Goal: Information Seeking & Learning: Learn about a topic

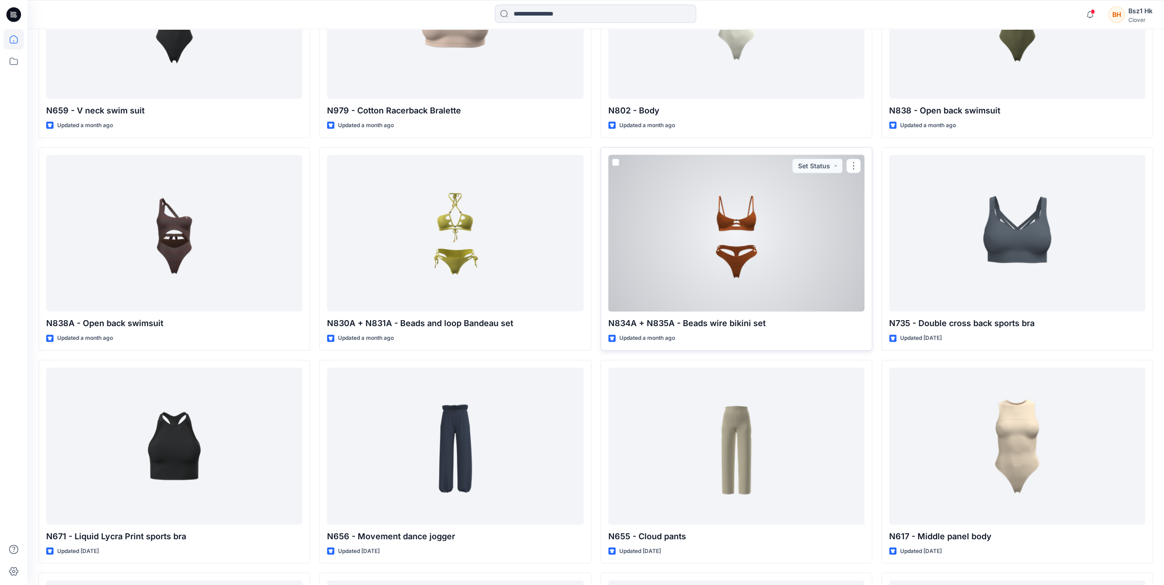
scroll to position [2196, 0]
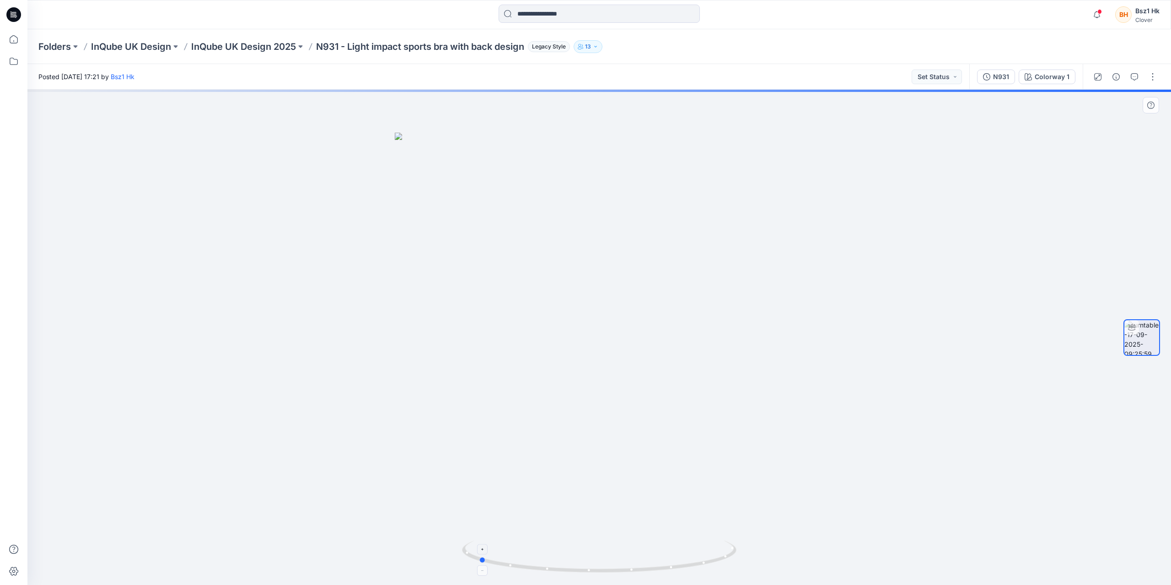
drag, startPoint x: 718, startPoint y: 566, endPoint x: 598, endPoint y: 564, distance: 120.8
click at [598, 564] on icon at bounding box center [600, 558] width 277 height 34
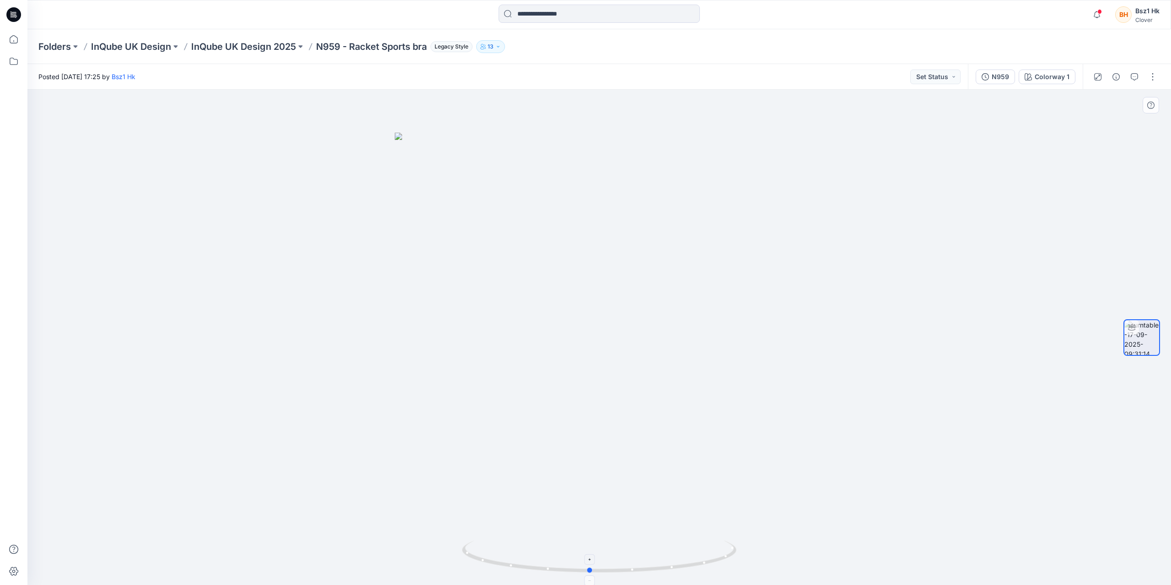
drag, startPoint x: 717, startPoint y: 551, endPoint x: 707, endPoint y: 542, distance: 13.3
click at [707, 542] on icon at bounding box center [600, 558] width 277 height 34
drag, startPoint x: 674, startPoint y: 570, endPoint x: 694, endPoint y: 569, distance: 19.7
click at [694, 569] on icon at bounding box center [600, 558] width 277 height 34
